Goal: Task Accomplishment & Management: Complete application form

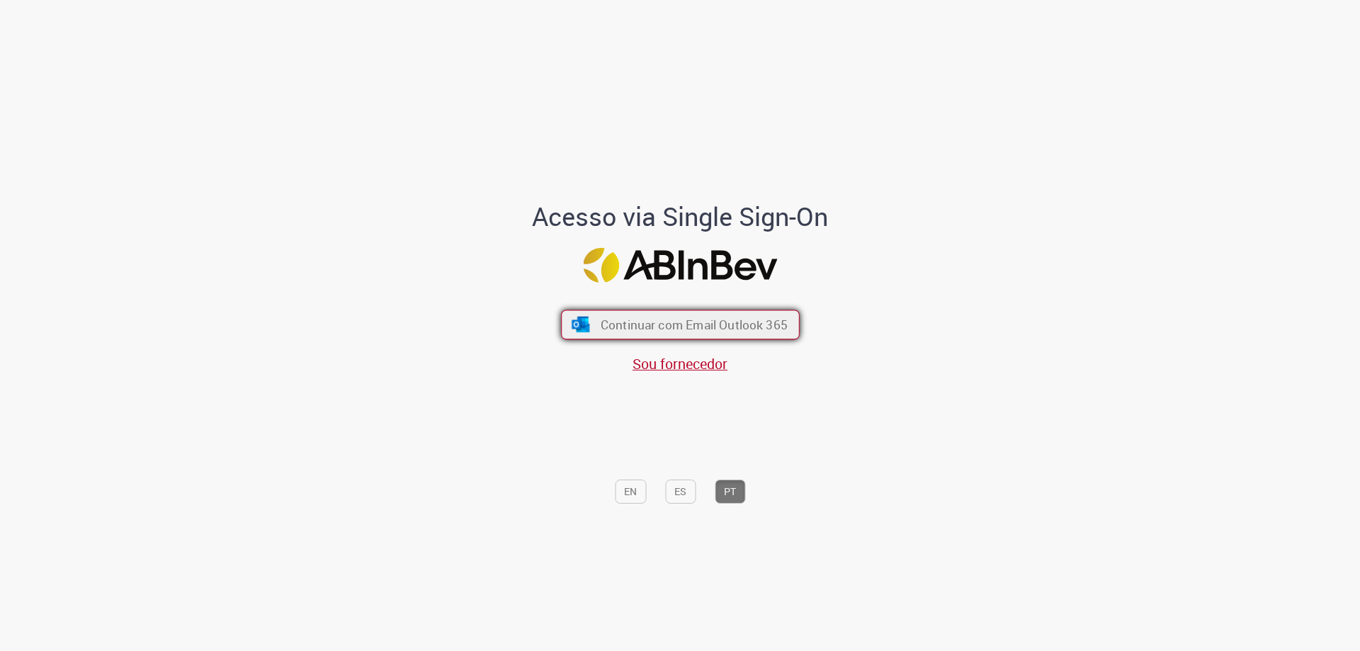
click at [695, 325] on span "Continuar com Email Outlook 365" at bounding box center [693, 325] width 187 height 16
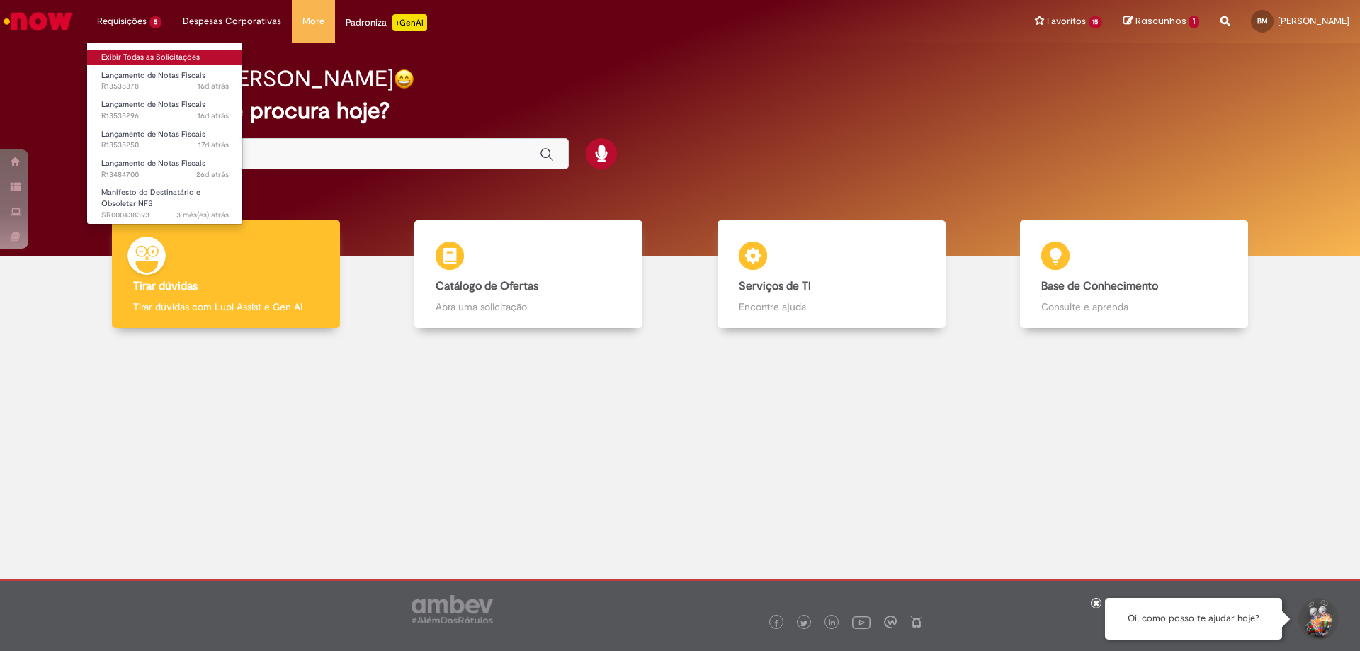
click at [152, 52] on link "Exibir Todas as Solicitações" at bounding box center [165, 58] width 156 height 16
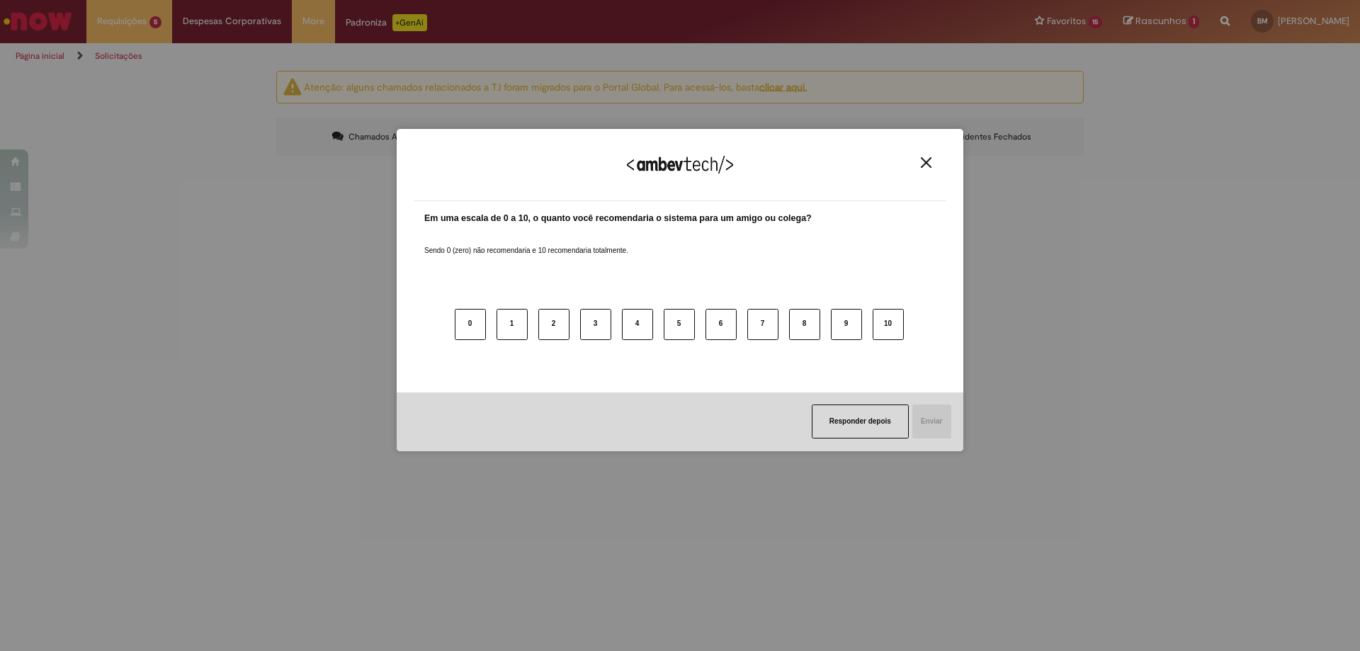
click at [925, 169] on button "Close" at bounding box center [926, 163] width 19 height 12
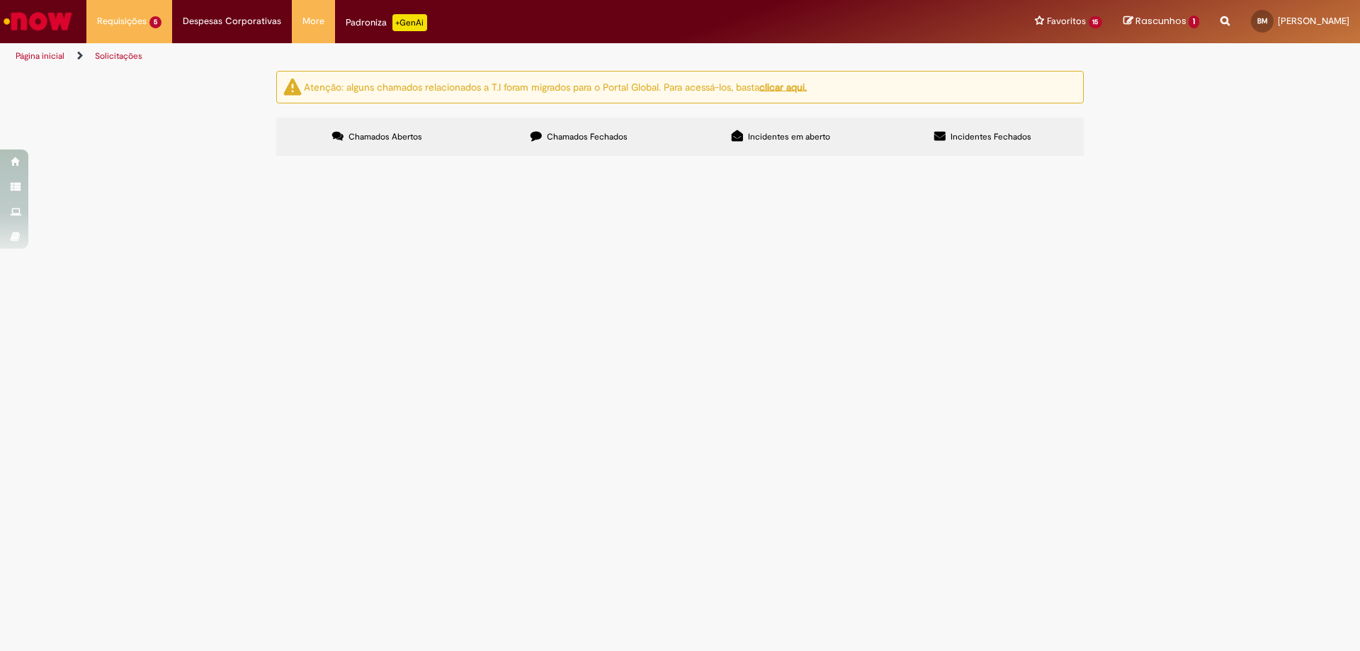
click at [0, 0] on span "Olá, por [PERSON_NAME] poderia ajudar com o lançamento da NF 57392-1? A mesma t…" at bounding box center [0, 0] width 0 height 0
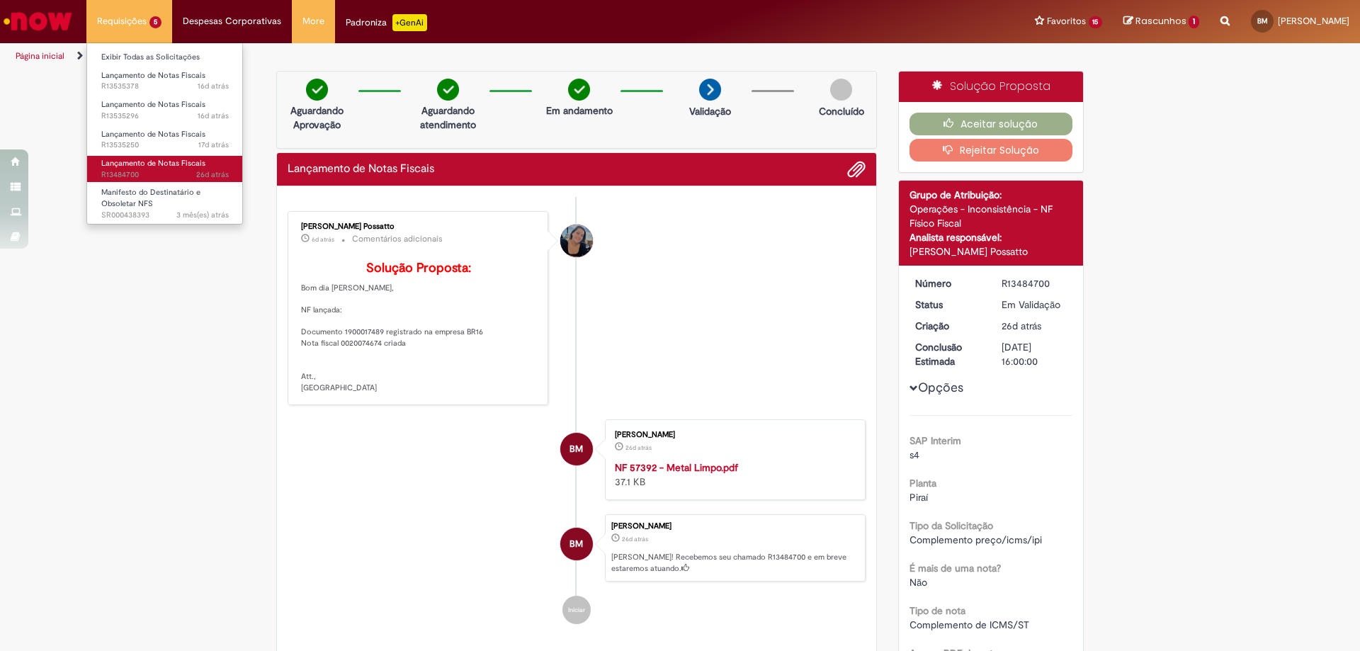
click at [174, 160] on span "Lançamento de Notas Fiscais" at bounding box center [153, 163] width 104 height 11
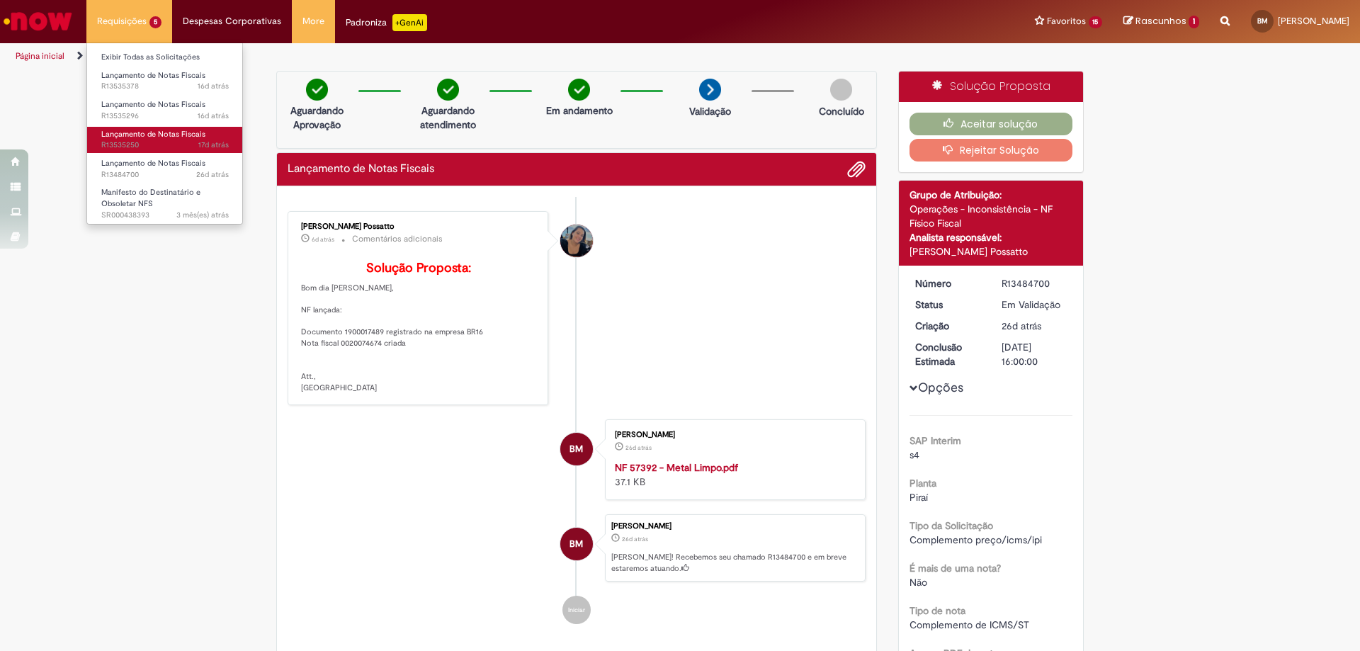
click at [167, 135] on span "Lançamento de Notas Fiscais" at bounding box center [153, 134] width 104 height 11
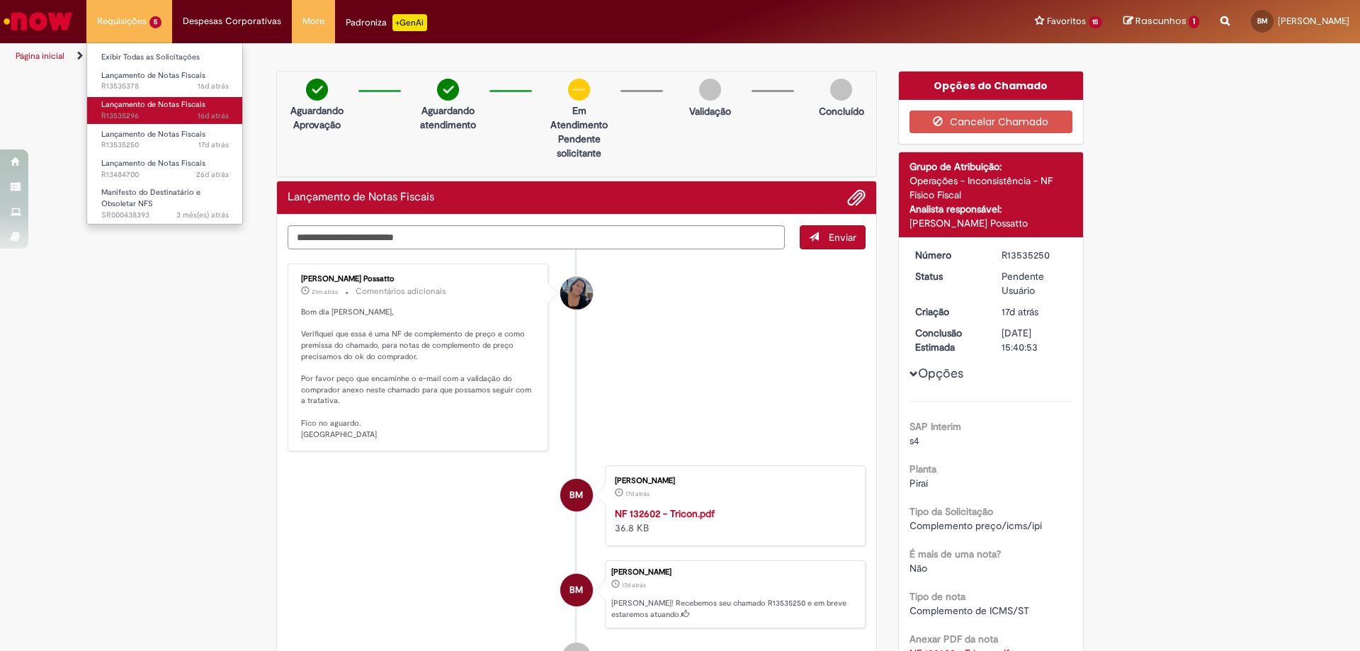
click at [150, 105] on span "Lançamento de Notas Fiscais" at bounding box center [153, 104] width 104 height 11
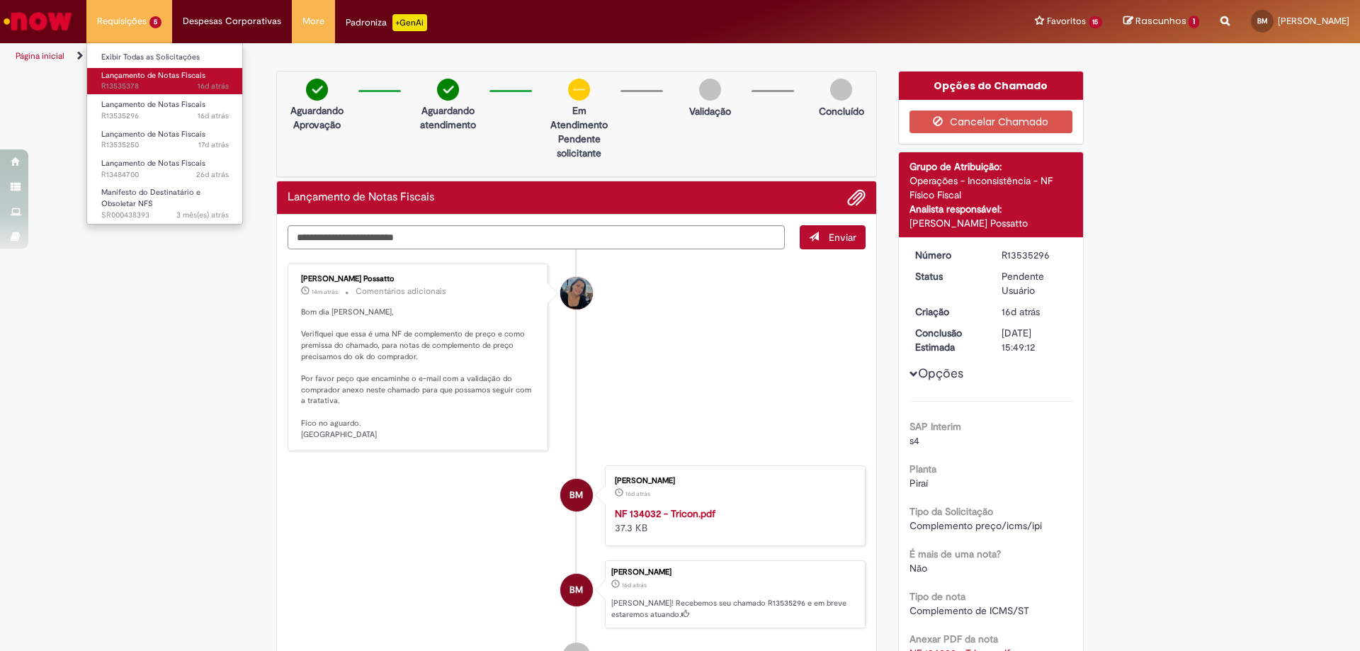
click at [154, 75] on span "Lançamento de Notas Fiscais" at bounding box center [153, 75] width 104 height 11
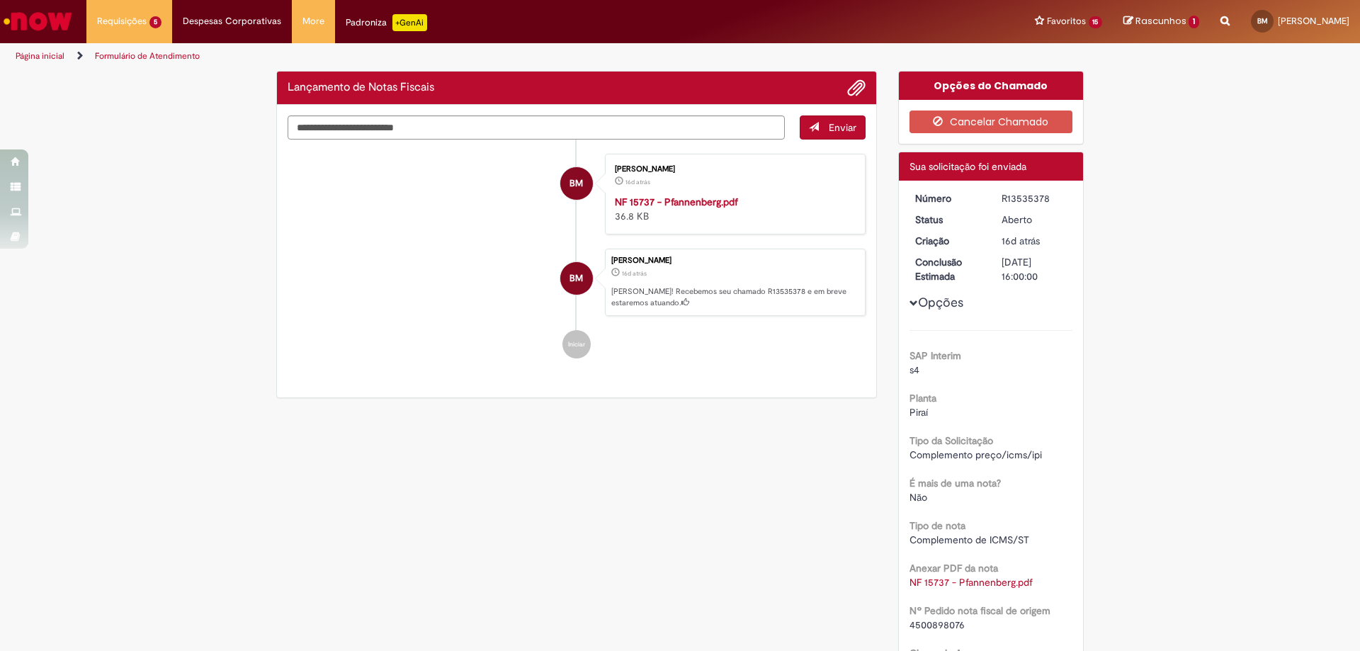
click at [136, 322] on div "Verificar Código de Barras Lançamento de Notas Fiscais Enviar BM Beatriz Dos Sa…" at bounding box center [680, 481] width 1360 height 820
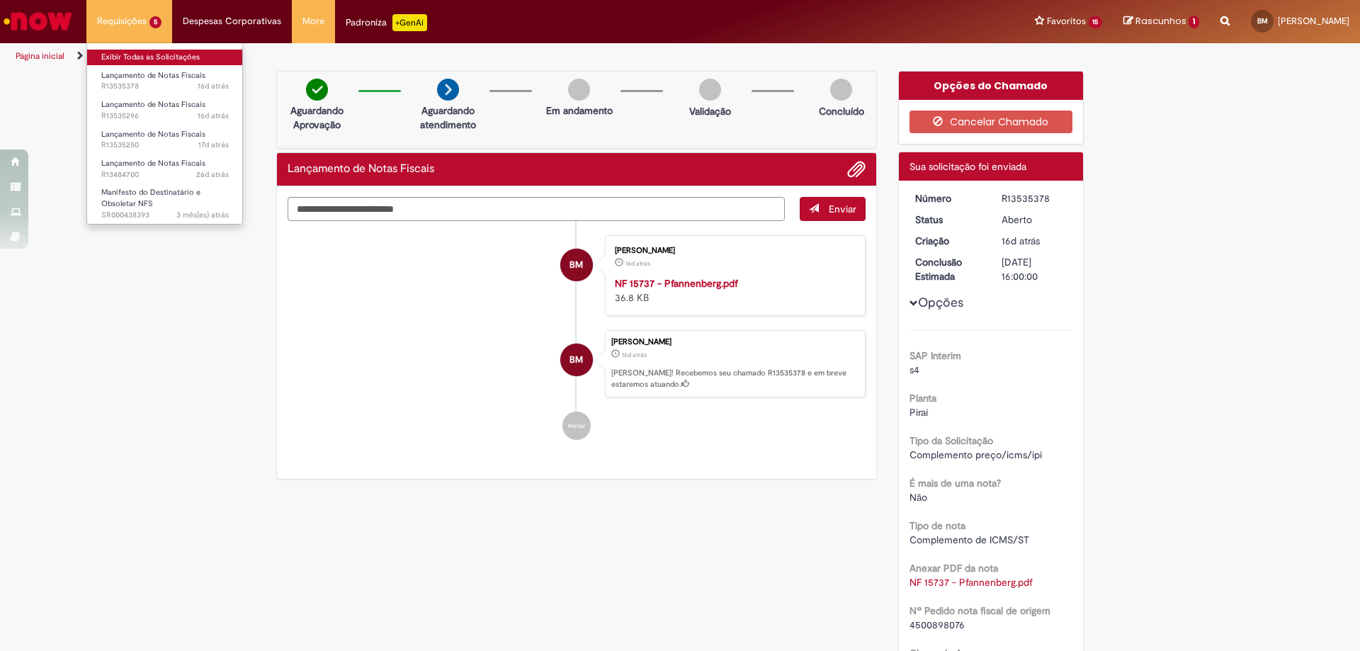
click at [129, 57] on link "Exibir Todas as Solicitações" at bounding box center [165, 58] width 156 height 16
